Goal: Task Accomplishment & Management: Use online tool/utility

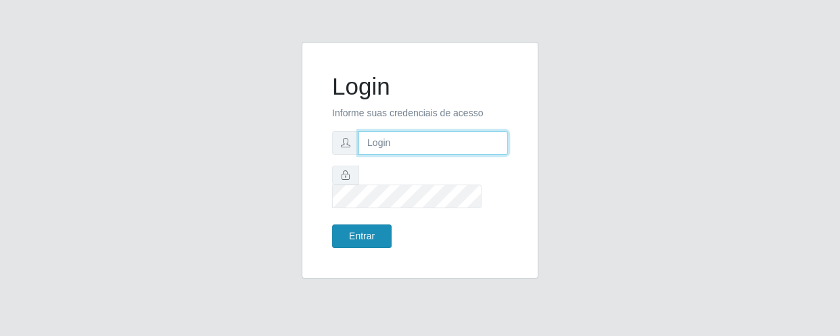
type input "[EMAIL_ADDRESS][DOMAIN_NAME]"
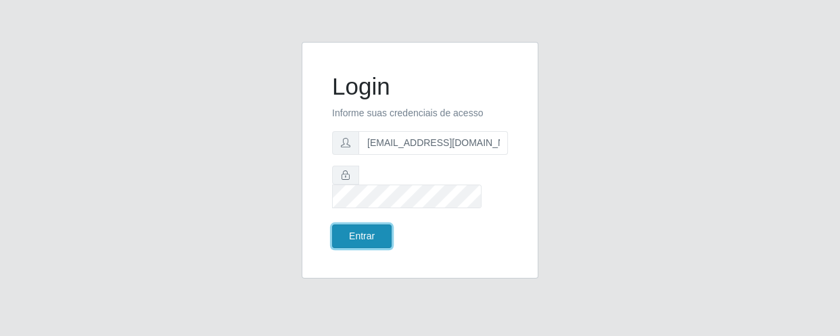
click at [349, 225] on button "Entrar" at bounding box center [362, 237] width 60 height 24
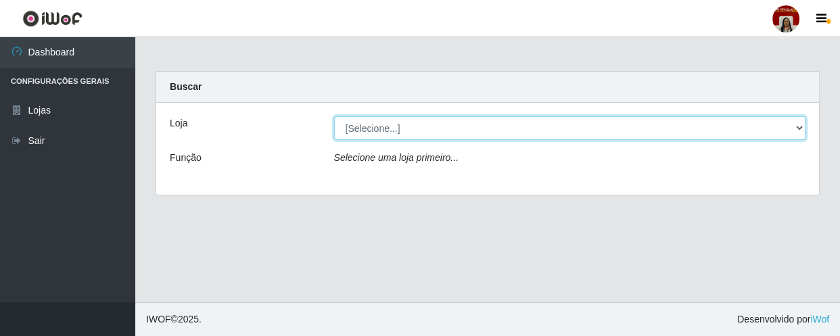
click at [372, 130] on select "[Selecione...] Mar Vermelho - Loja 04" at bounding box center [570, 128] width 472 height 24
select select "251"
click at [334, 116] on select "[Selecione...] Mar Vermelho - Loja 04" at bounding box center [570, 128] width 472 height 24
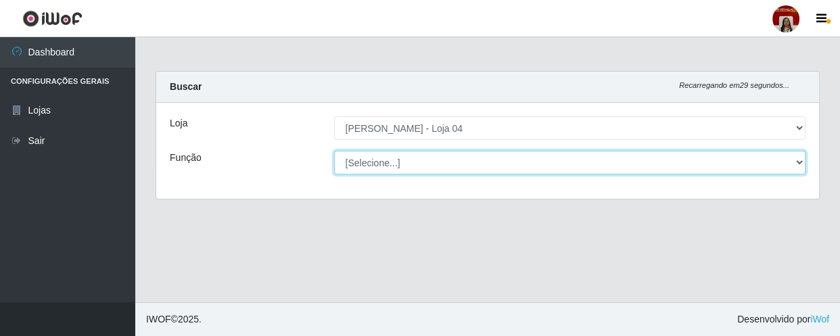
click at [373, 164] on select "[Selecione...] ASG ASG + ASG ++ Auxiliar de Depósito Auxiliar de Depósito + Aux…" at bounding box center [570, 163] width 472 height 24
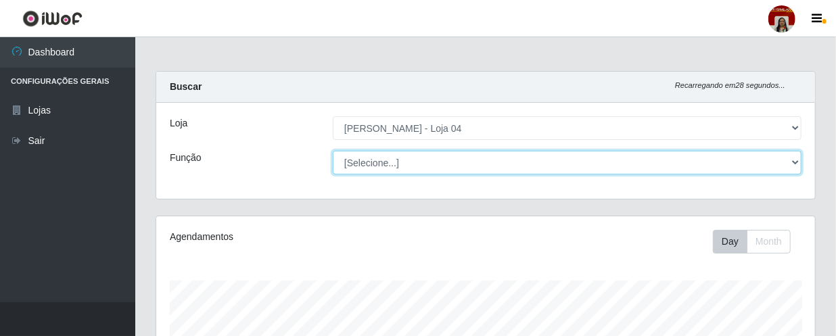
scroll to position [281, 659]
select select "22"
click at [333, 151] on select "[Selecione...] ASG ASG + ASG ++ Auxiliar de Depósito Auxiliar de Depósito + Aux…" at bounding box center [567, 163] width 469 height 24
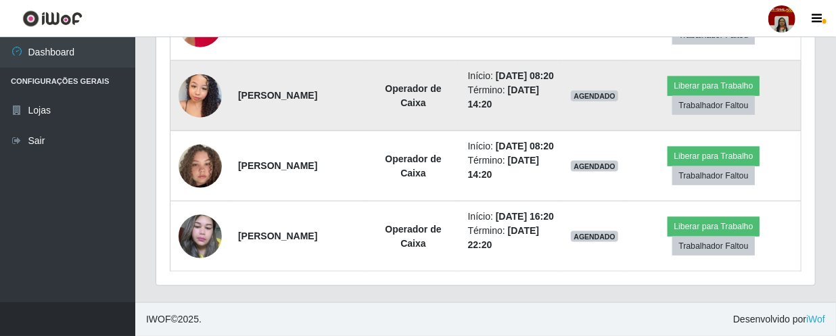
scroll to position [799, 0]
